Goal: Task Accomplishment & Management: Use online tool/utility

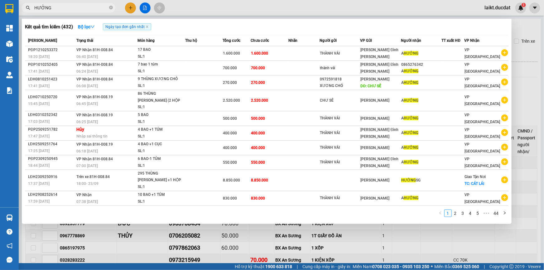
drag, startPoint x: 109, startPoint y: 234, endPoint x: 69, endPoint y: 225, distance: 41.0
click at [109, 234] on div at bounding box center [272, 135] width 544 height 270
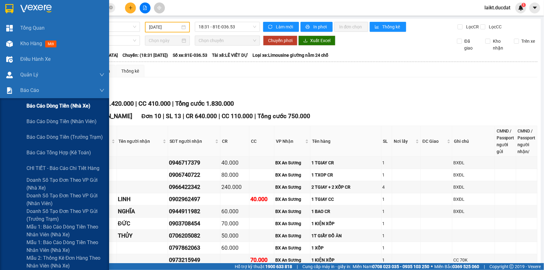
click at [39, 107] on span "Báo cáo dòng tiền (nhà xe)" at bounding box center [58, 106] width 64 height 8
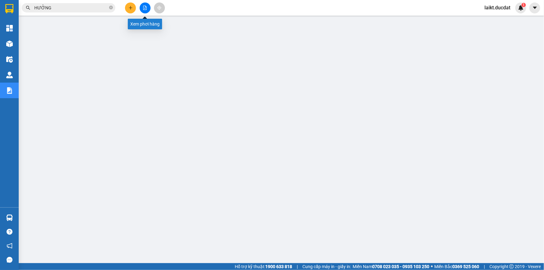
click at [144, 9] on icon "file-add" at bounding box center [145, 8] width 4 height 4
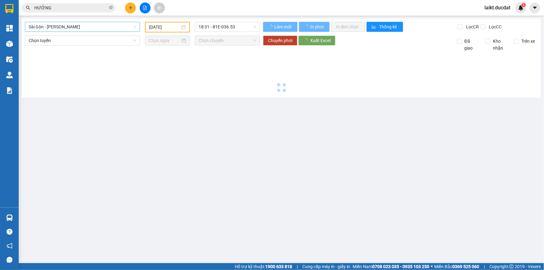
type input "[DATE]"
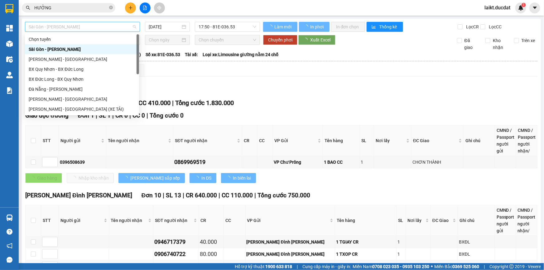
click at [81, 27] on span "Sài Gòn - [PERSON_NAME]" at bounding box center [82, 26] width 107 height 9
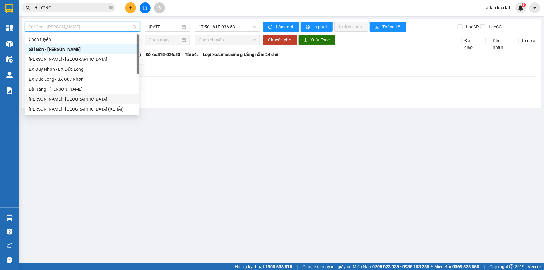
click at [55, 98] on div "[PERSON_NAME] - [GEOGRAPHIC_DATA]" at bounding box center [82, 99] width 107 height 7
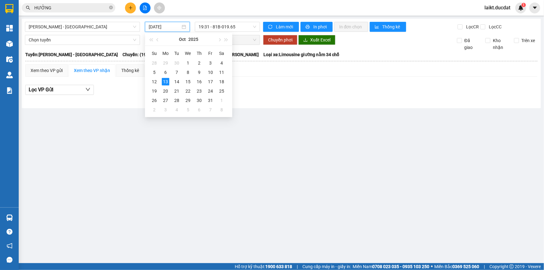
click at [173, 26] on input "[DATE]" at bounding box center [165, 26] width 32 height 7
click at [152, 81] on div "12" at bounding box center [153, 81] width 7 height 7
type input "[DATE]"
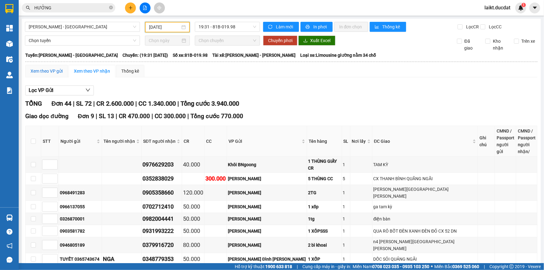
click at [50, 69] on div "Xem theo VP gửi" at bounding box center [47, 71] width 32 height 7
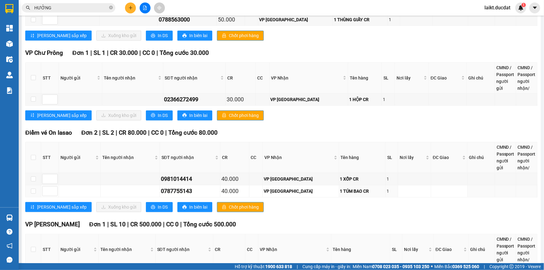
scroll to position [861, 0]
